Goal: Task Accomplishment & Management: Manage account settings

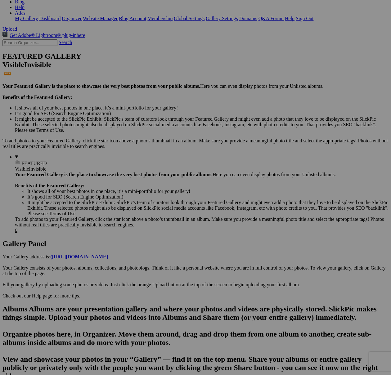
scroll to position [108, 0]
drag, startPoint x: 158, startPoint y: 211, endPoint x: 268, endPoint y: 210, distance: 110.4
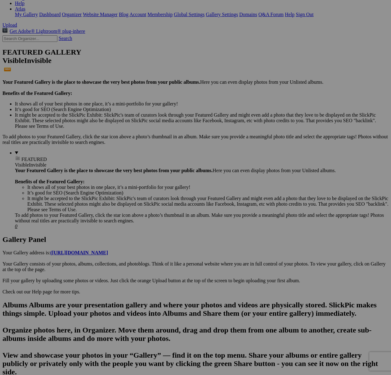
scroll to position [366, 0]
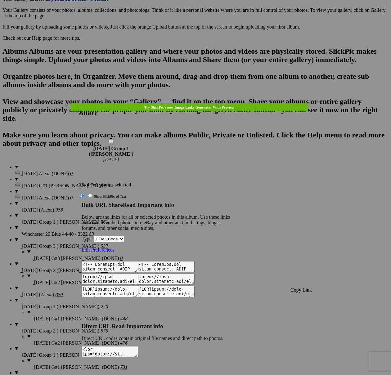
type textarea "<!-- SlickPic.com image hosting. HTML Bulk Share code Starts Here --> <div styl…"
click at [307, 287] on span "Copy Link" at bounding box center [300, 289] width 21 height 5
click at [212, 17] on div at bounding box center [195, 187] width 391 height 375
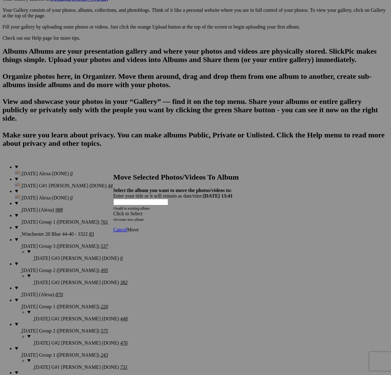
click at [231, 211] on div "Click to Select" at bounding box center [195, 214] width 164 height 6
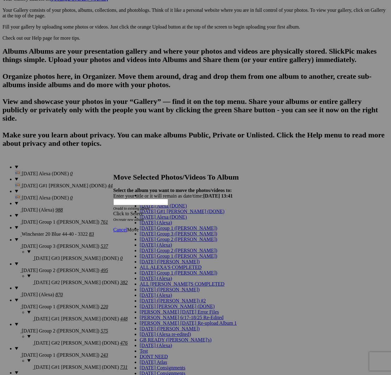
click at [169, 214] on link "[DATE] G#1 [PERSON_NAME] (DONE)" at bounding box center [182, 211] width 85 height 5
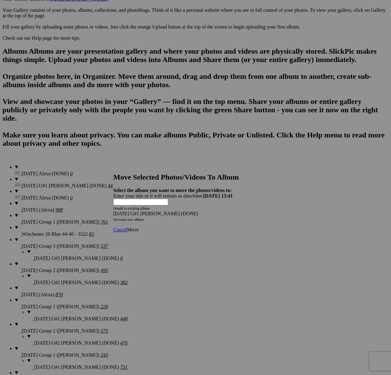
click at [138, 227] on span "Move" at bounding box center [132, 229] width 11 height 5
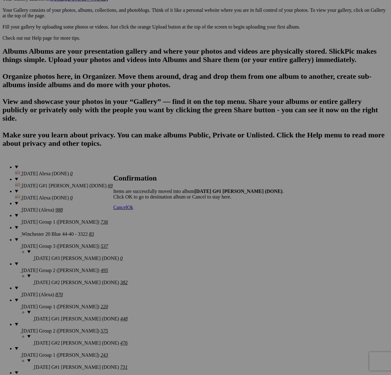
click at [127, 210] on span "Cancel" at bounding box center [120, 207] width 14 height 5
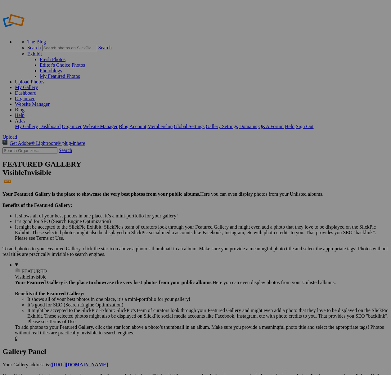
type input "[DATE] Group 1 ([PERSON_NAME])"
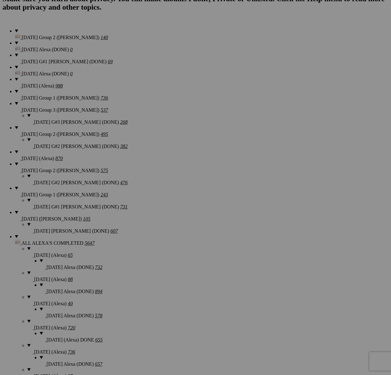
scroll to position [501, 0]
drag, startPoint x: 361, startPoint y: 170, endPoint x: 390, endPoint y: 172, distance: 29.2
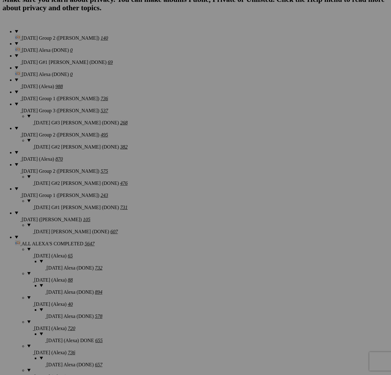
drag, startPoint x: 375, startPoint y: 170, endPoint x: 381, endPoint y: 171, distance: 6.5
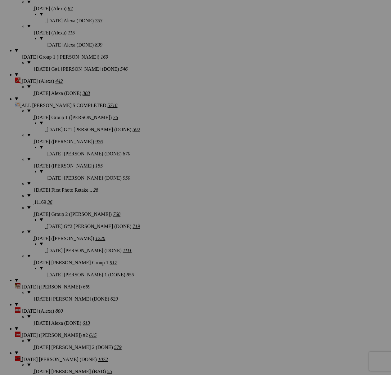
scroll to position [870, 0]
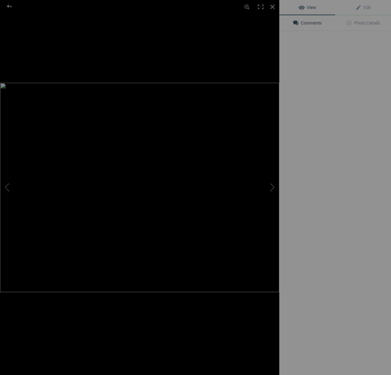
scroll to position [0, 0]
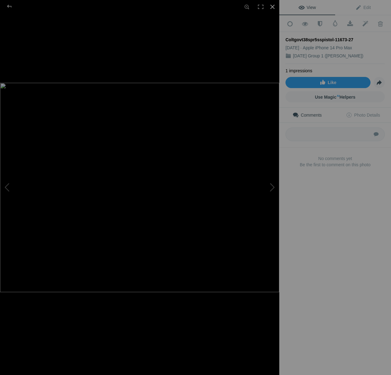
click at [274, 5] on div at bounding box center [272, 7] width 14 height 14
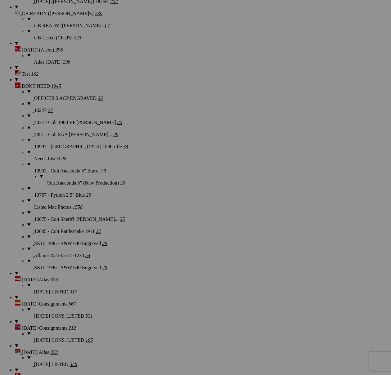
scroll to position [1324, 0]
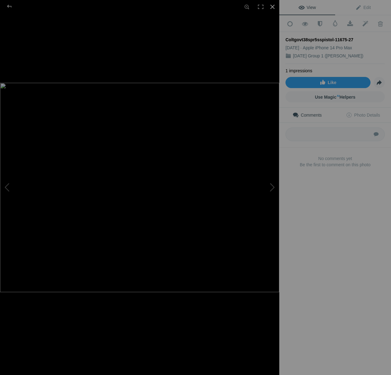
click at [273, 8] on div at bounding box center [272, 7] width 14 height 14
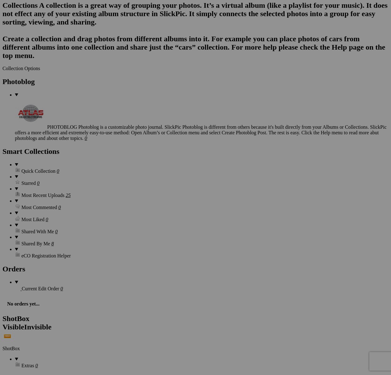
scroll to position [1736, 0]
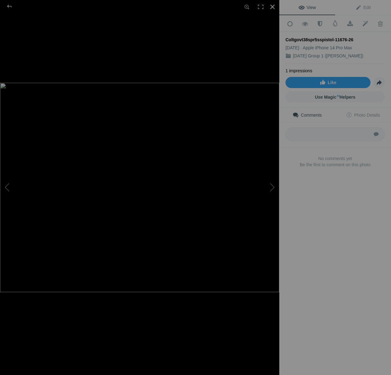
click at [269, 9] on div at bounding box center [272, 7] width 14 height 14
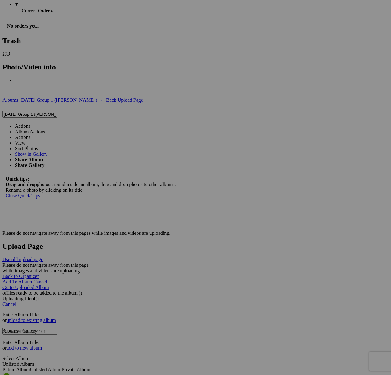
scroll to position [2128, 0]
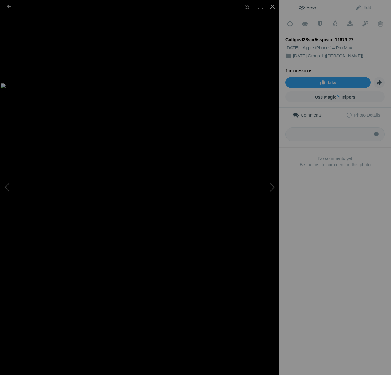
click at [272, 7] on div at bounding box center [272, 7] width 14 height 14
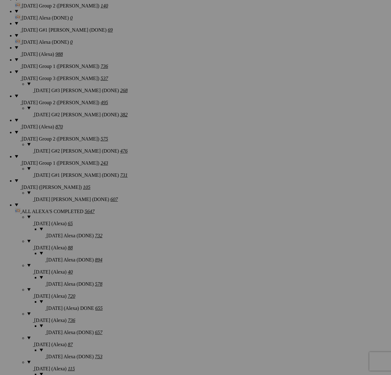
scroll to position [533, 0]
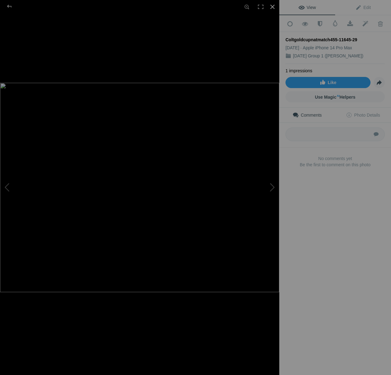
click at [276, 8] on div at bounding box center [272, 7] width 14 height 14
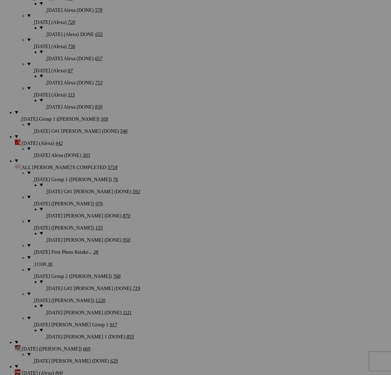
scroll to position [807, 0]
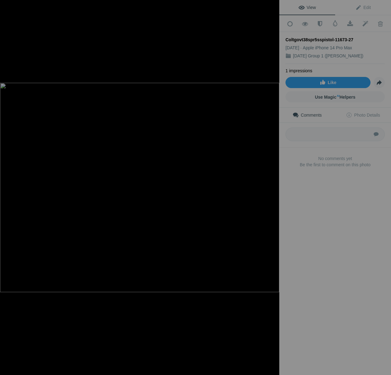
click at [271, 8] on div at bounding box center [272, 7] width 14 height 14
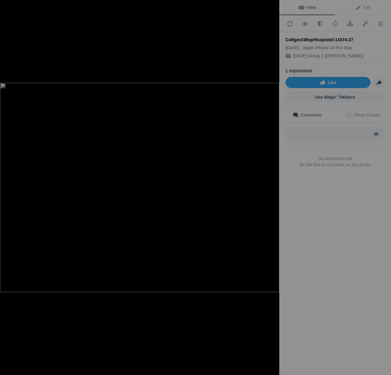
click at [273, 8] on div at bounding box center [272, 7] width 14 height 14
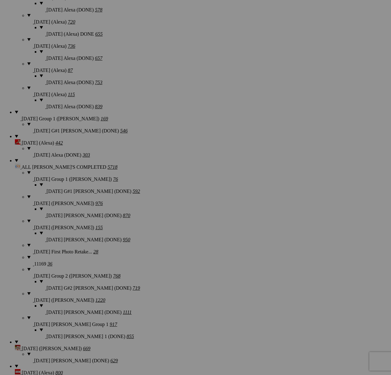
drag, startPoint x: 251, startPoint y: 179, endPoint x: 265, endPoint y: 178, distance: 14.0
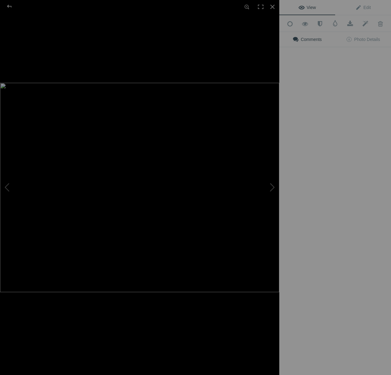
scroll to position [0, 0]
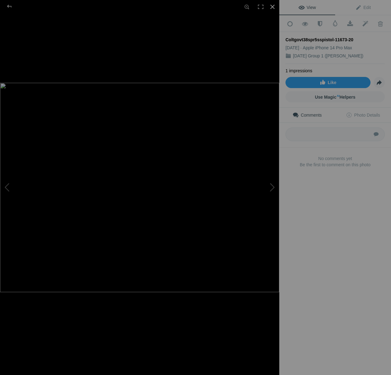
click at [271, 6] on div at bounding box center [272, 7] width 14 height 14
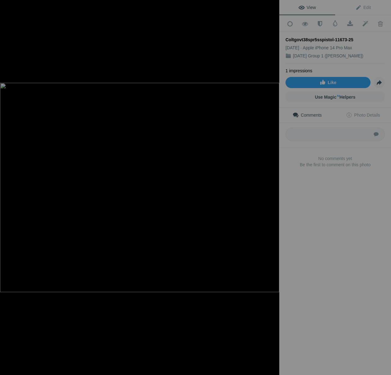
click at [274, 6] on div at bounding box center [272, 7] width 14 height 14
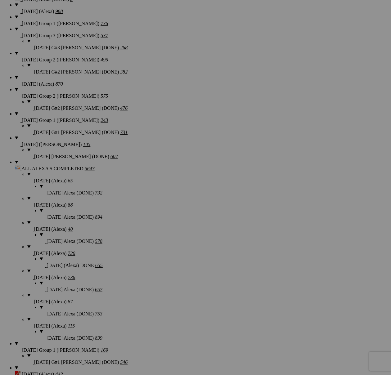
scroll to position [575, 0]
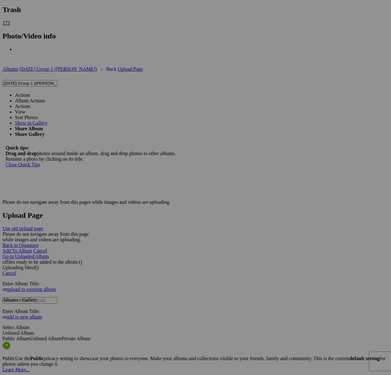
scroll to position [2151, 0]
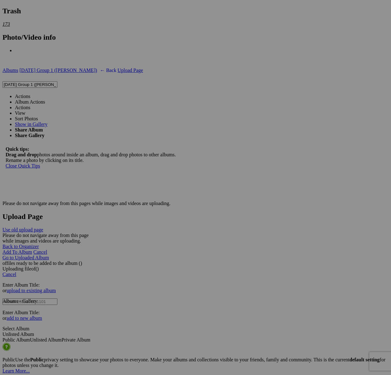
click at [30, 94] on span at bounding box center [30, 96] width 0 height 5
click at [154, 231] on link "Yes" at bounding box center [150, 233] width 7 height 5
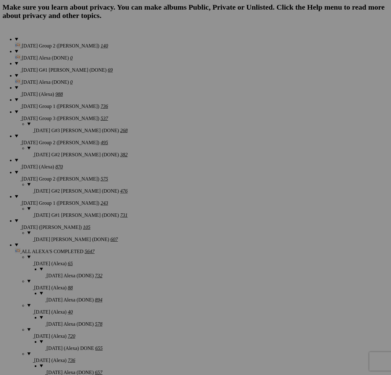
scroll to position [0, 0]
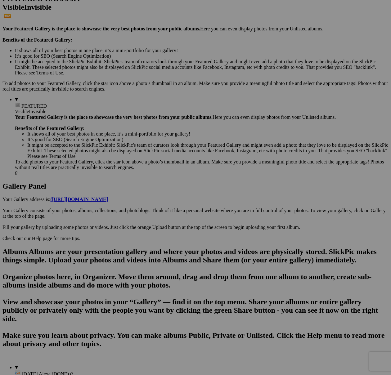
scroll to position [165, 0]
